Goal: Task Accomplishment & Management: Use online tool/utility

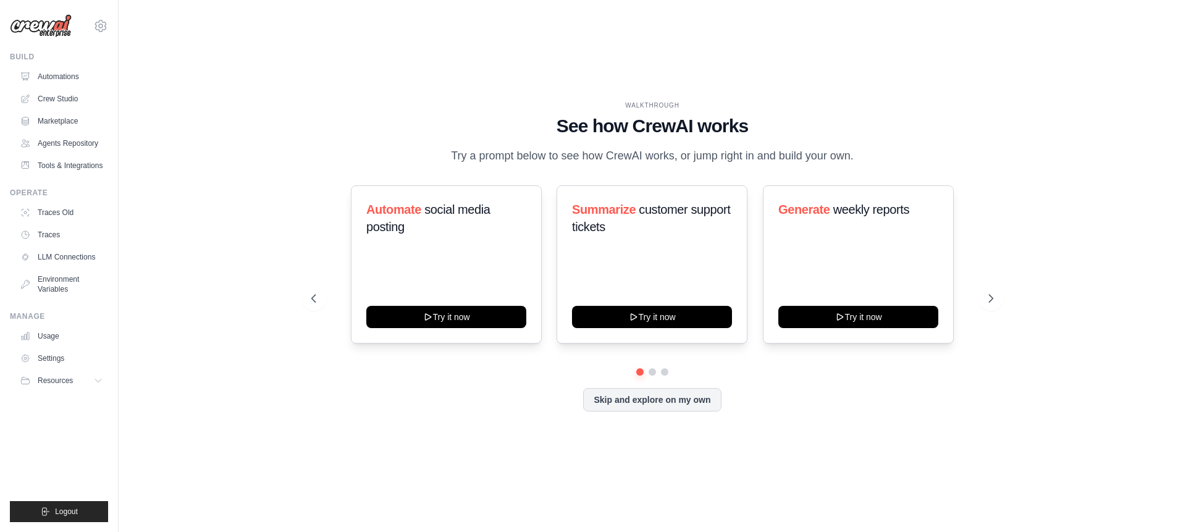
click at [53, 23] on img at bounding box center [41, 25] width 62 height 23
click at [96, 22] on icon at bounding box center [100, 26] width 15 height 15
click at [120, 73] on span "Settings" at bounding box center [155, 76] width 98 height 12
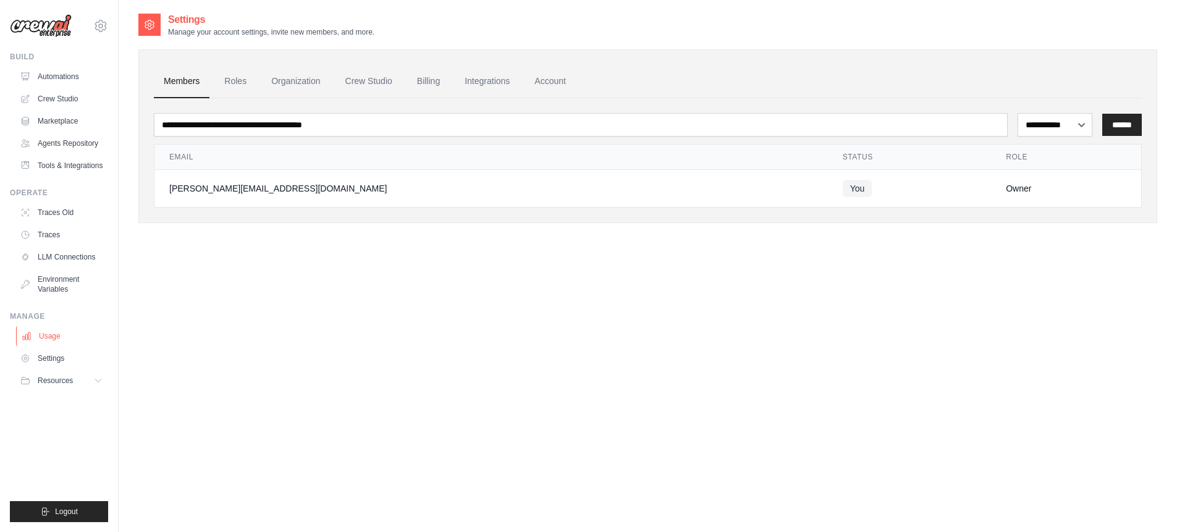
click at [49, 341] on link "Usage" at bounding box center [62, 336] width 93 height 20
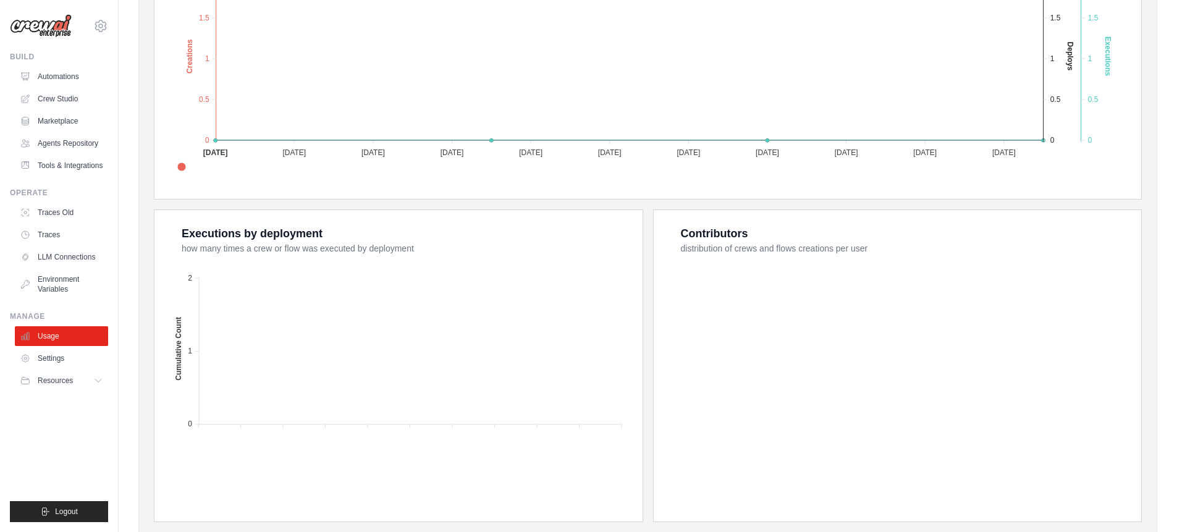
scroll to position [353, 0]
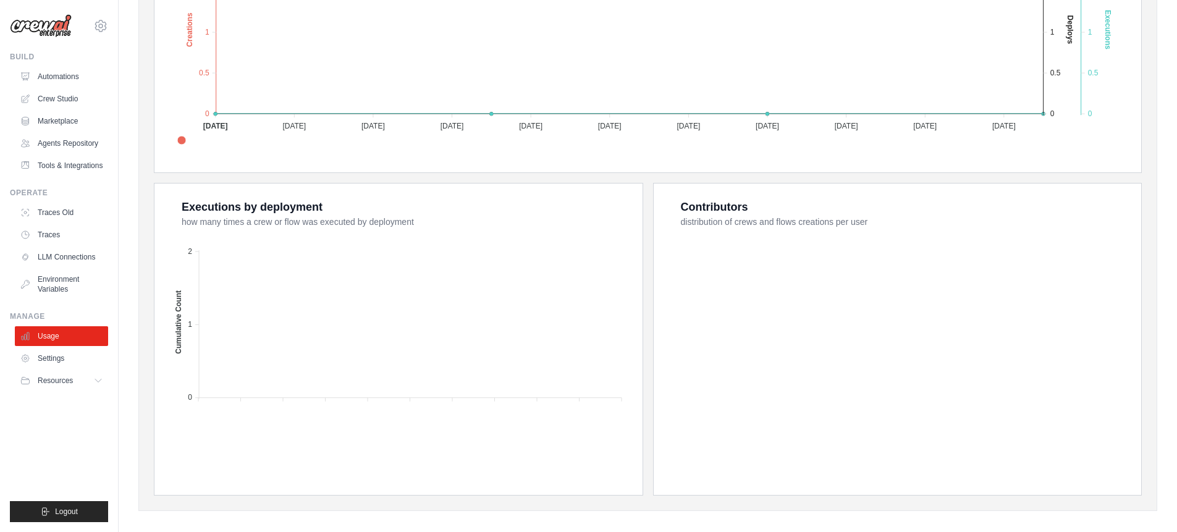
drag, startPoint x: 1170, startPoint y: 357, endPoint x: 1185, endPoint y: 188, distance: 169.3
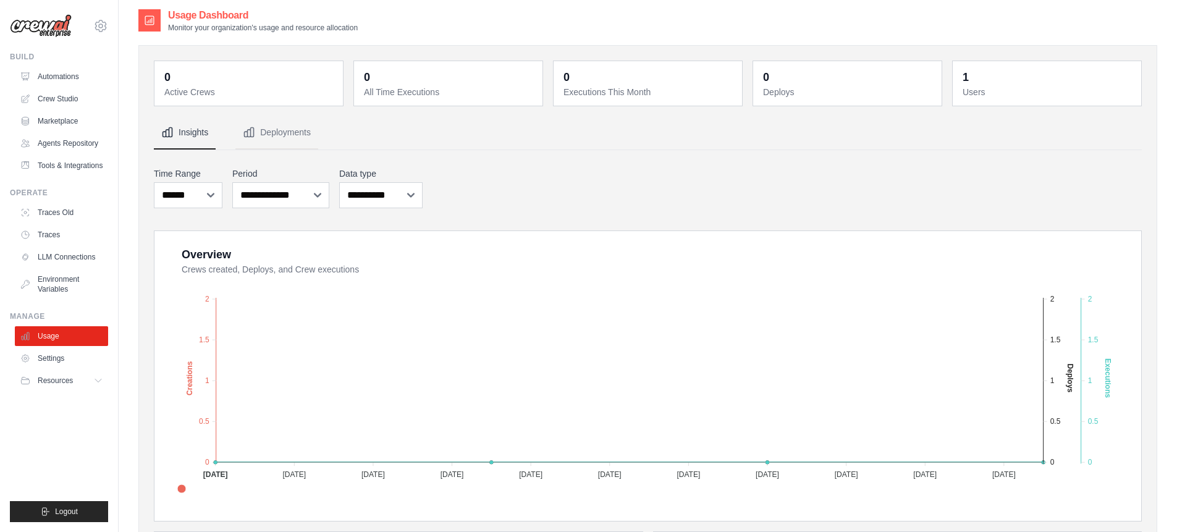
scroll to position [0, 0]
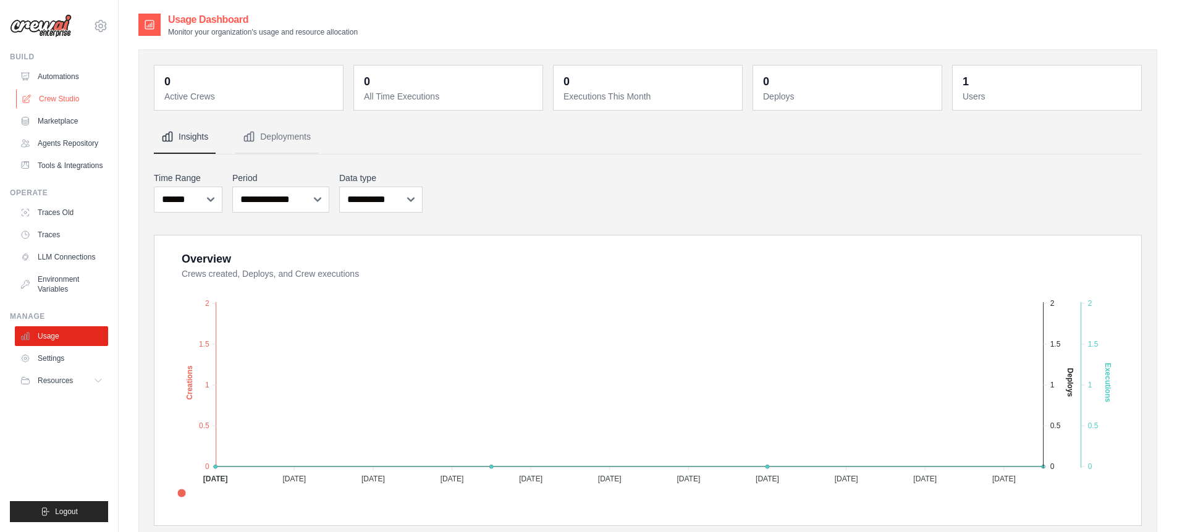
click at [51, 101] on link "Crew Studio" at bounding box center [62, 99] width 93 height 20
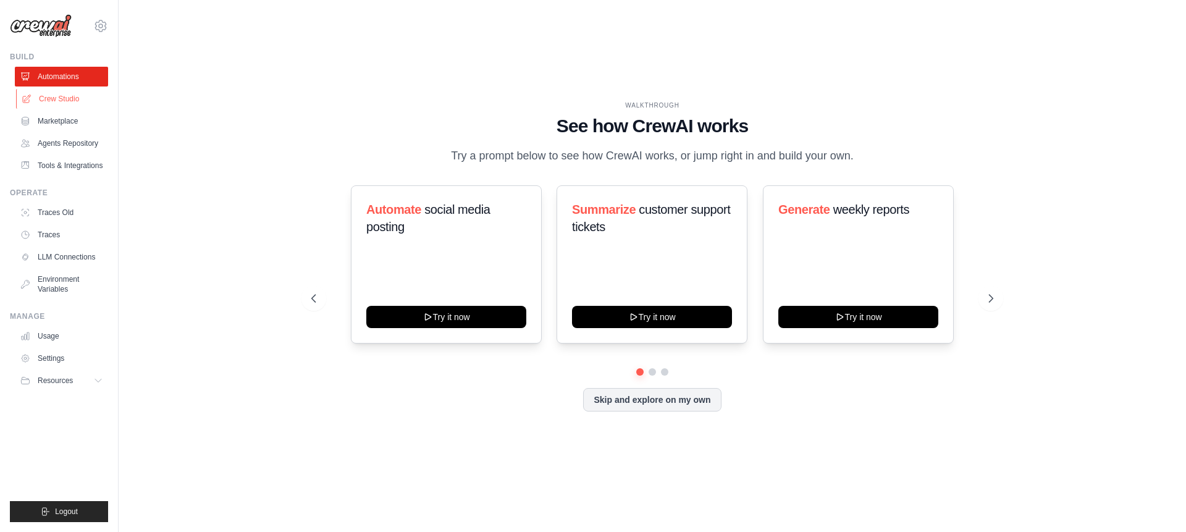
click at [58, 108] on link "Crew Studio" at bounding box center [62, 99] width 93 height 20
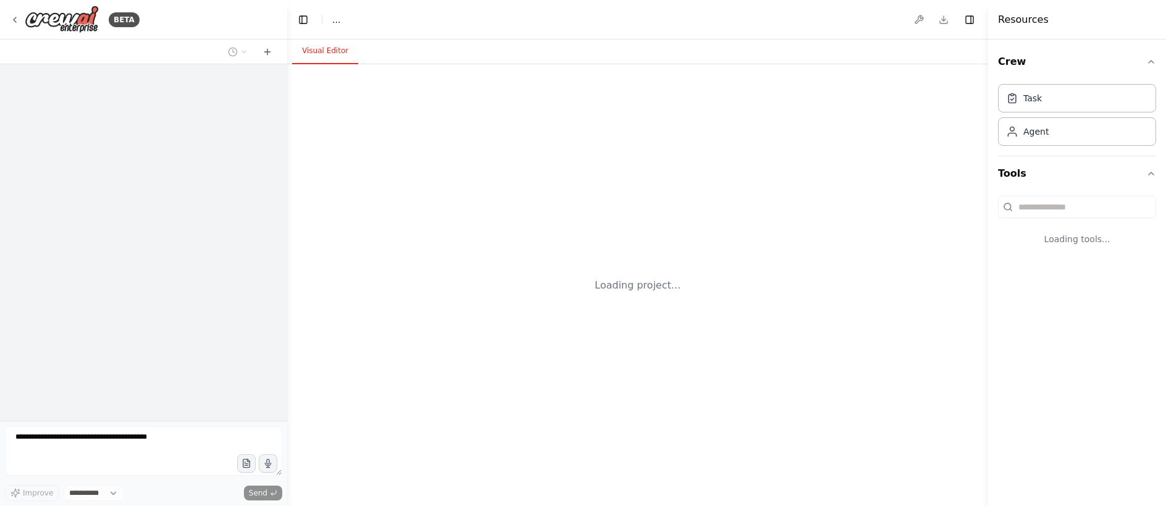
select select "****"
